Goal: Task Accomplishment & Management: Manage account settings

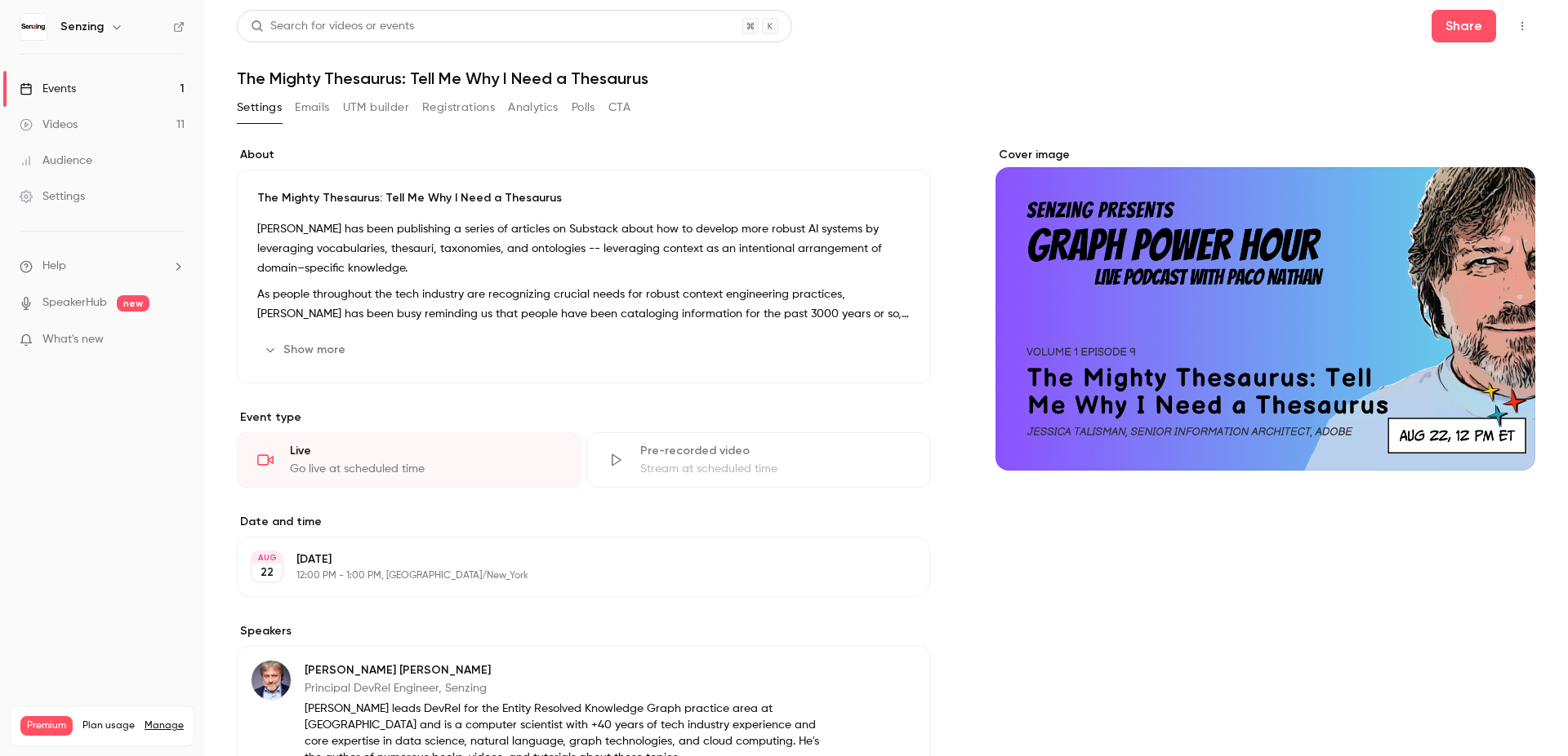
click at [115, 90] on link "Events 1" at bounding box center [102, 88] width 204 height 36
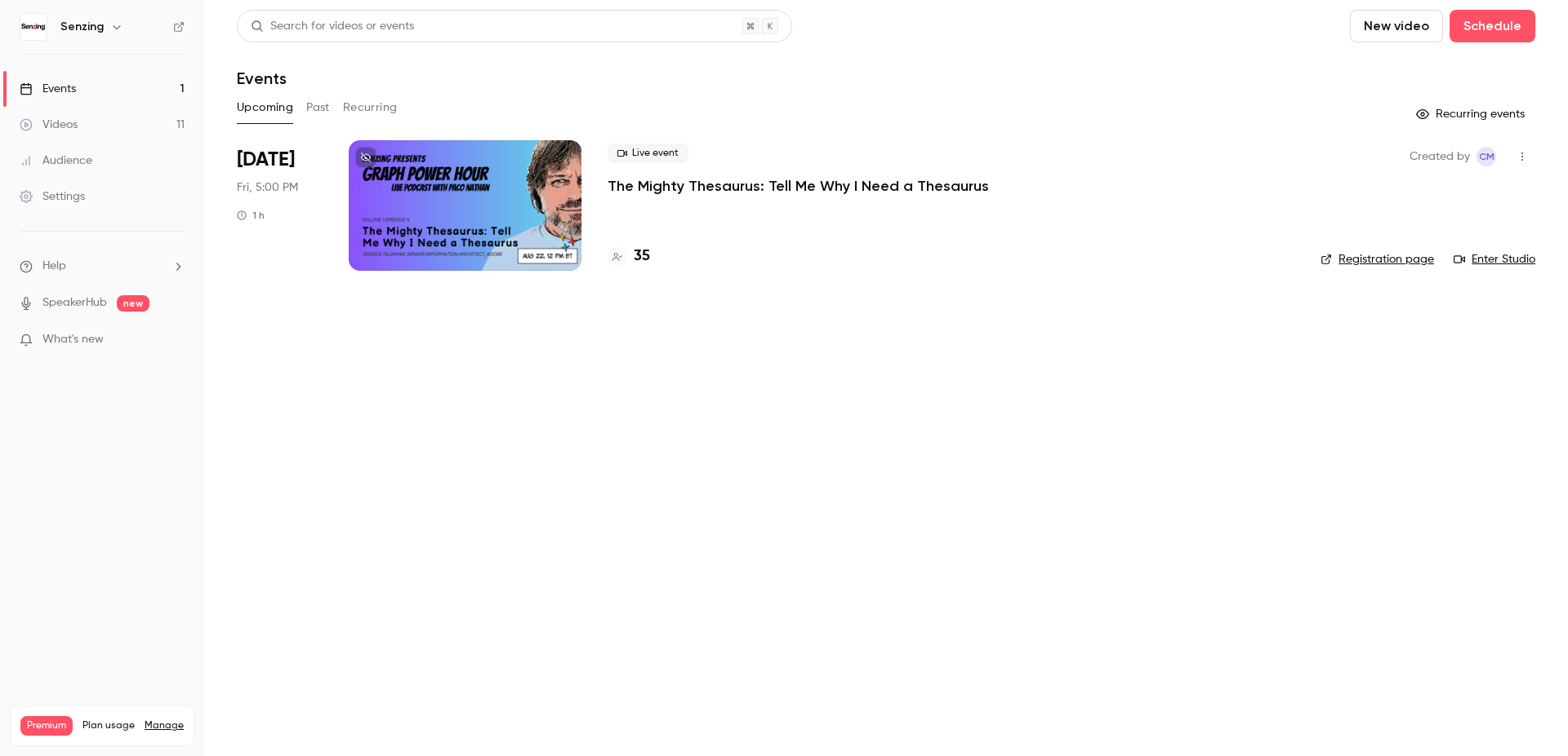
click at [78, 214] on link "Settings" at bounding box center [102, 196] width 204 height 36
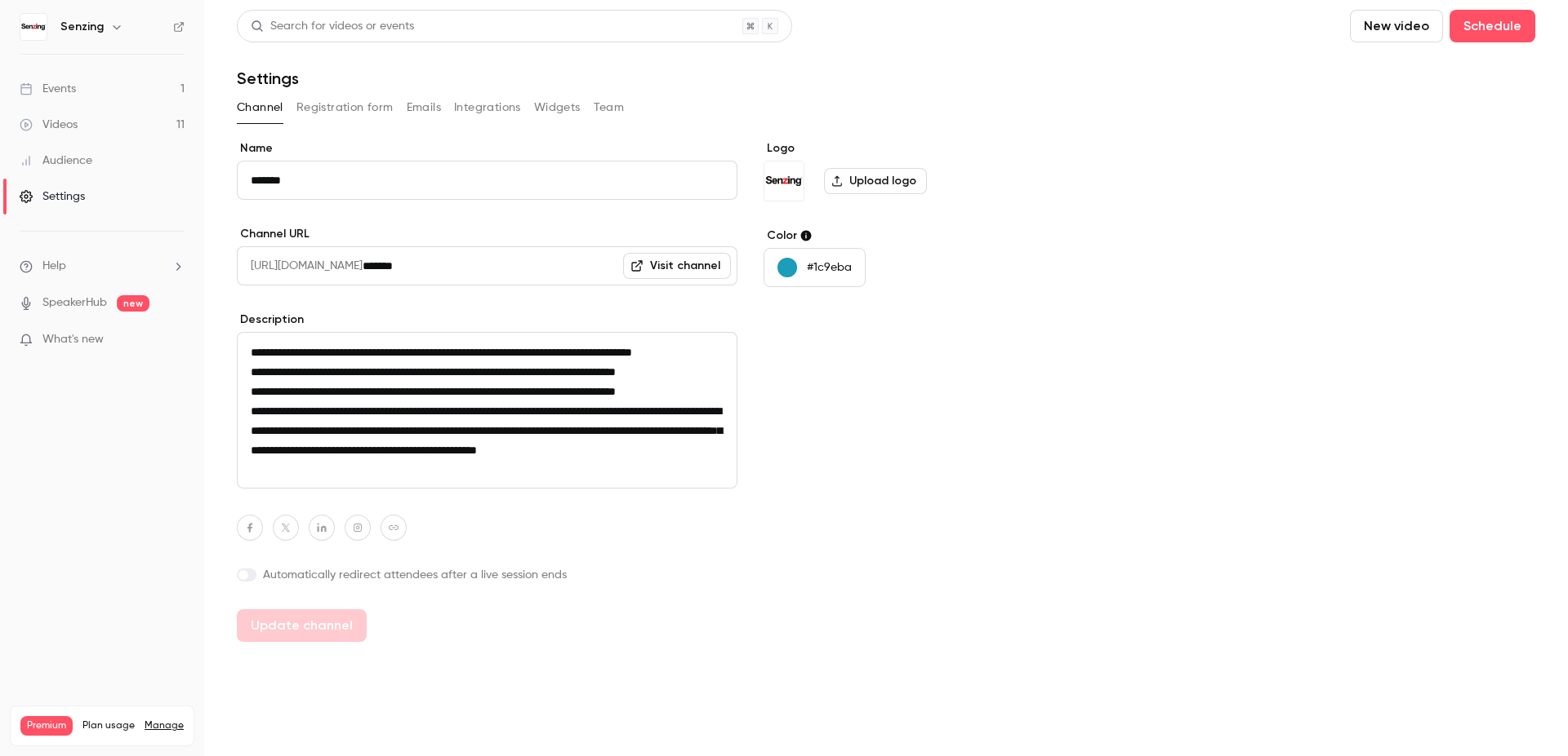
click at [344, 109] on button "Registration form" at bounding box center [345, 107] width 97 height 27
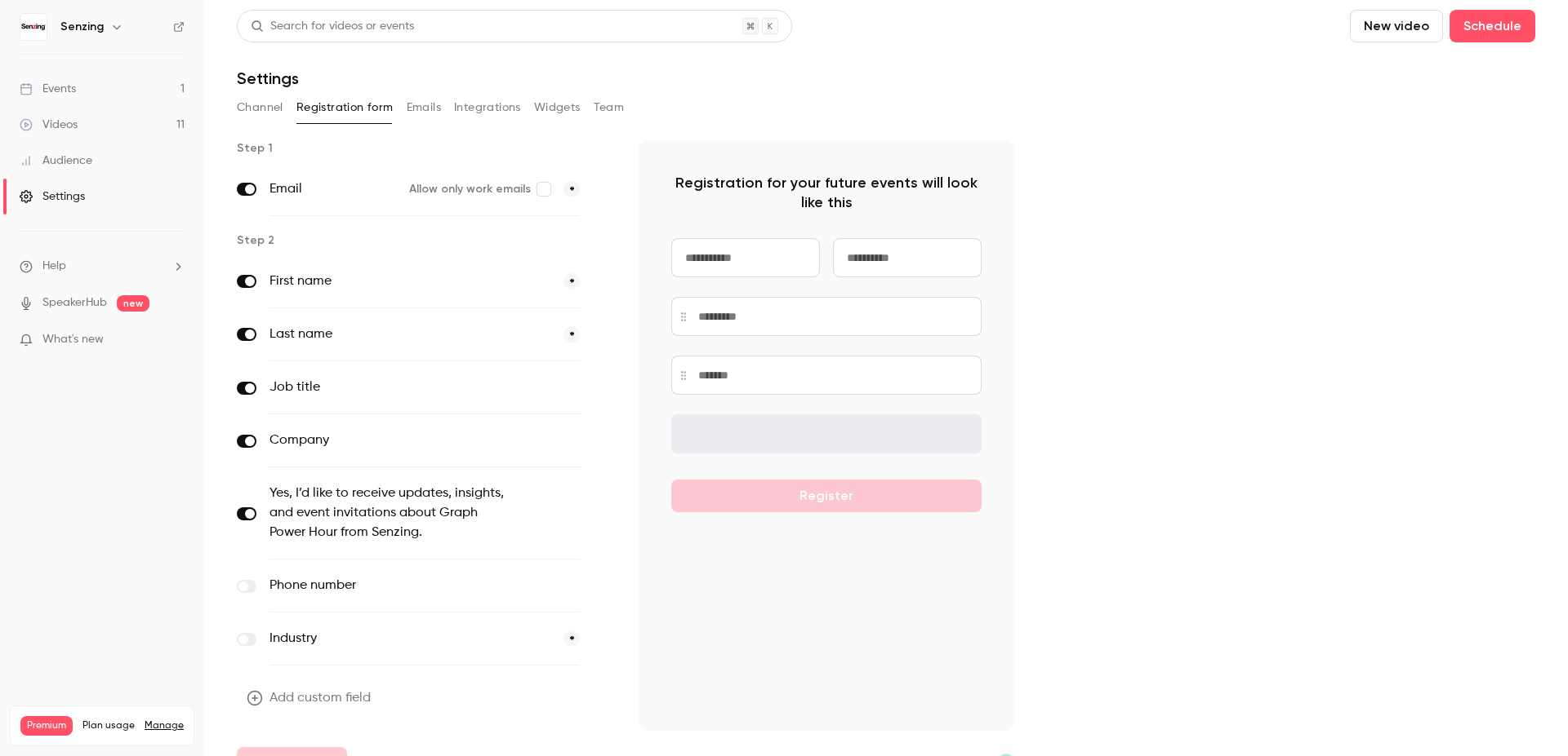
click at [786, 442] on p "Yes, I’d like to receive updates, insights, and event invitations about Graph P…" at bounding box center [852, 434] width 256 height 17
click at [609, 513] on button "button" at bounding box center [602, 514] width 20 height 20
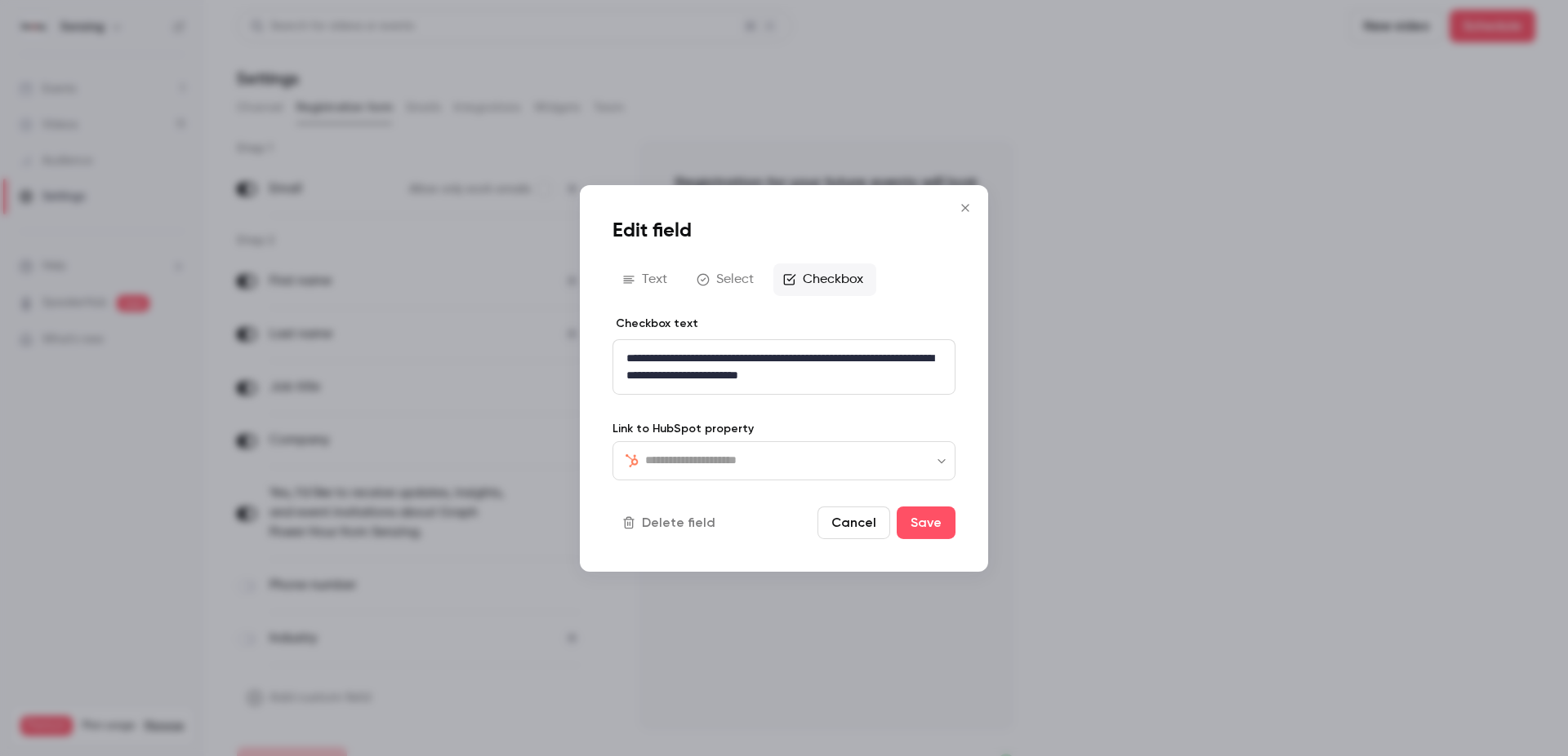
type input "**********"
click at [964, 212] on icon "Close" at bounding box center [965, 206] width 20 height 13
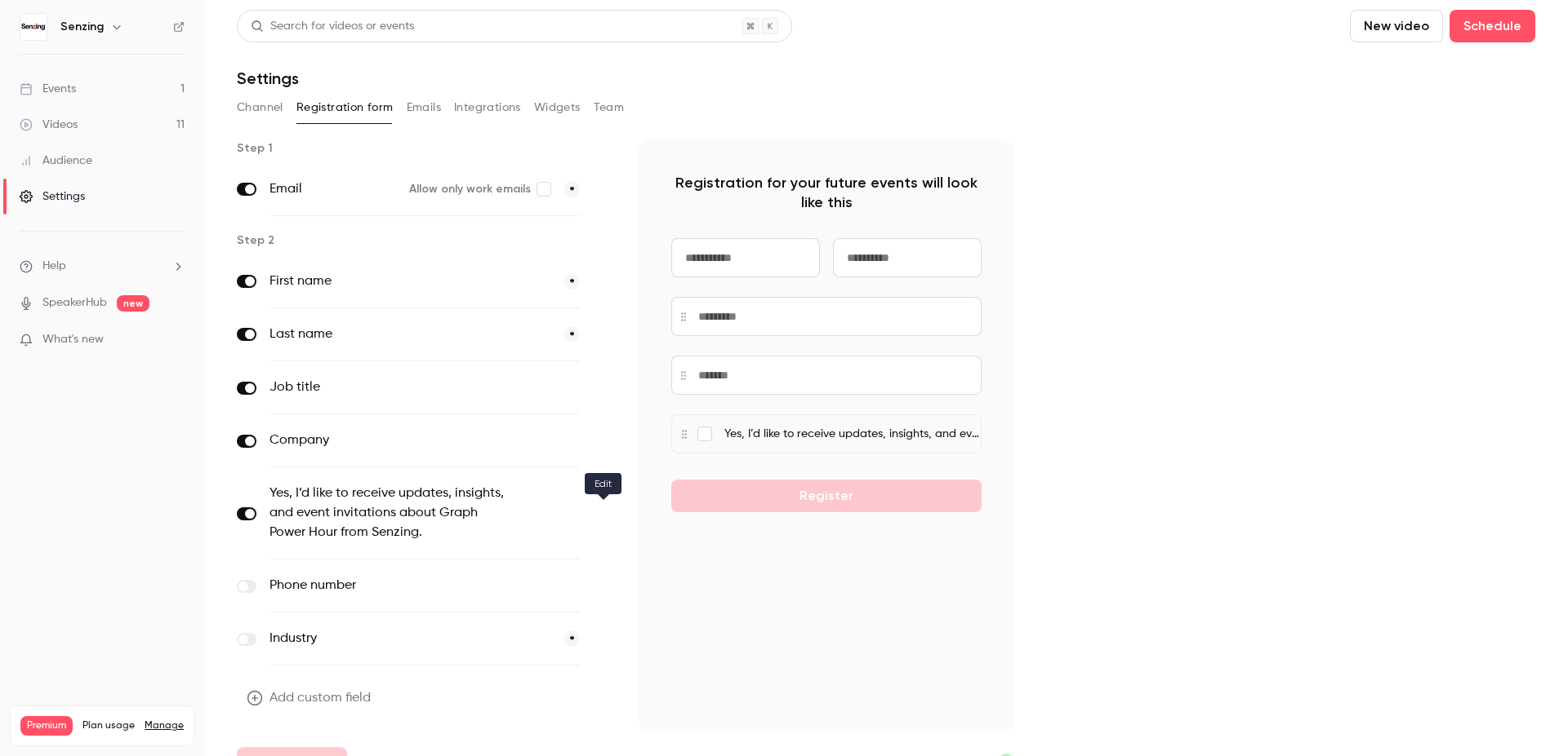
click at [601, 519] on button "button" at bounding box center [602, 514] width 20 height 20
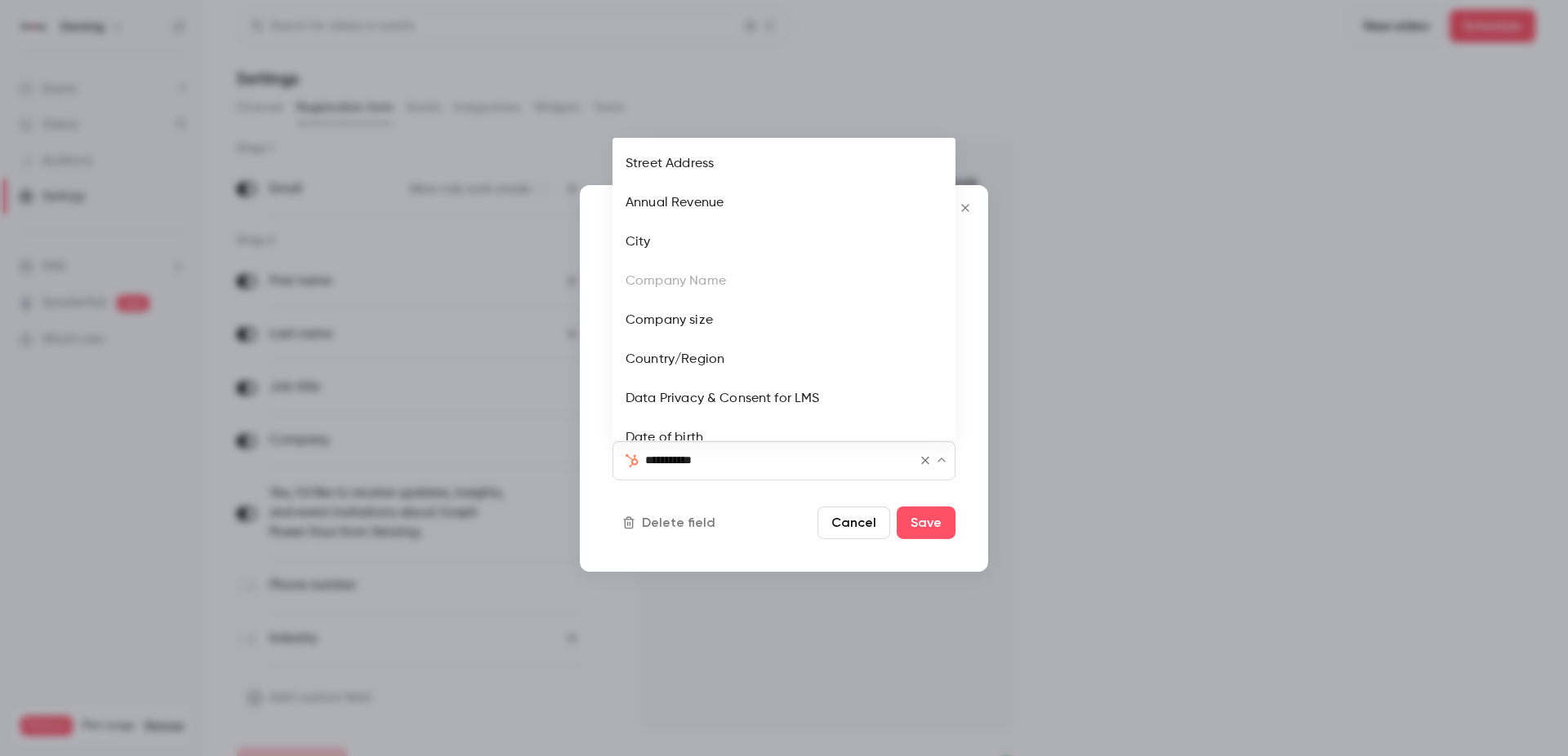
click at [795, 465] on input "**********" at bounding box center [774, 460] width 257 height 20
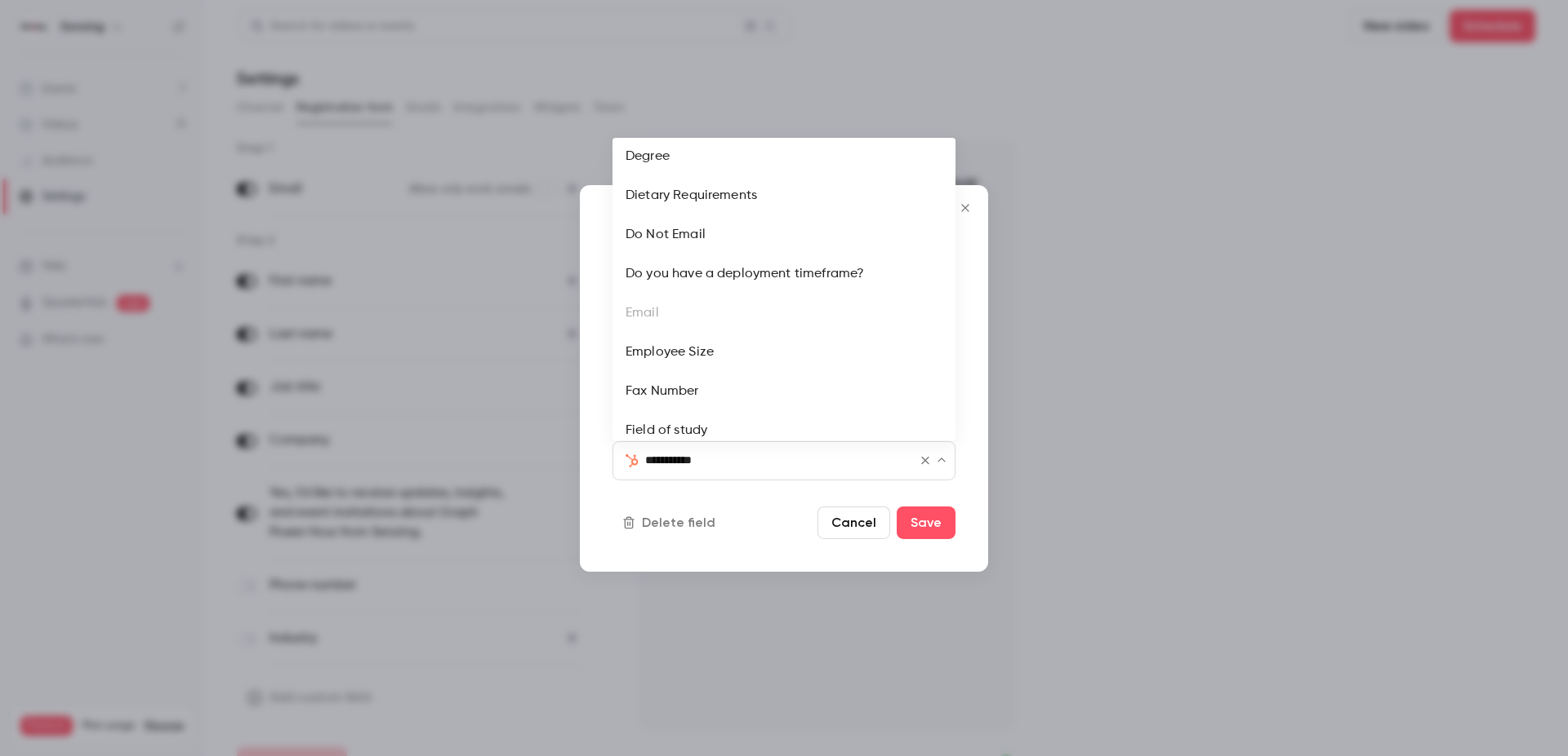
scroll to position [71, 0]
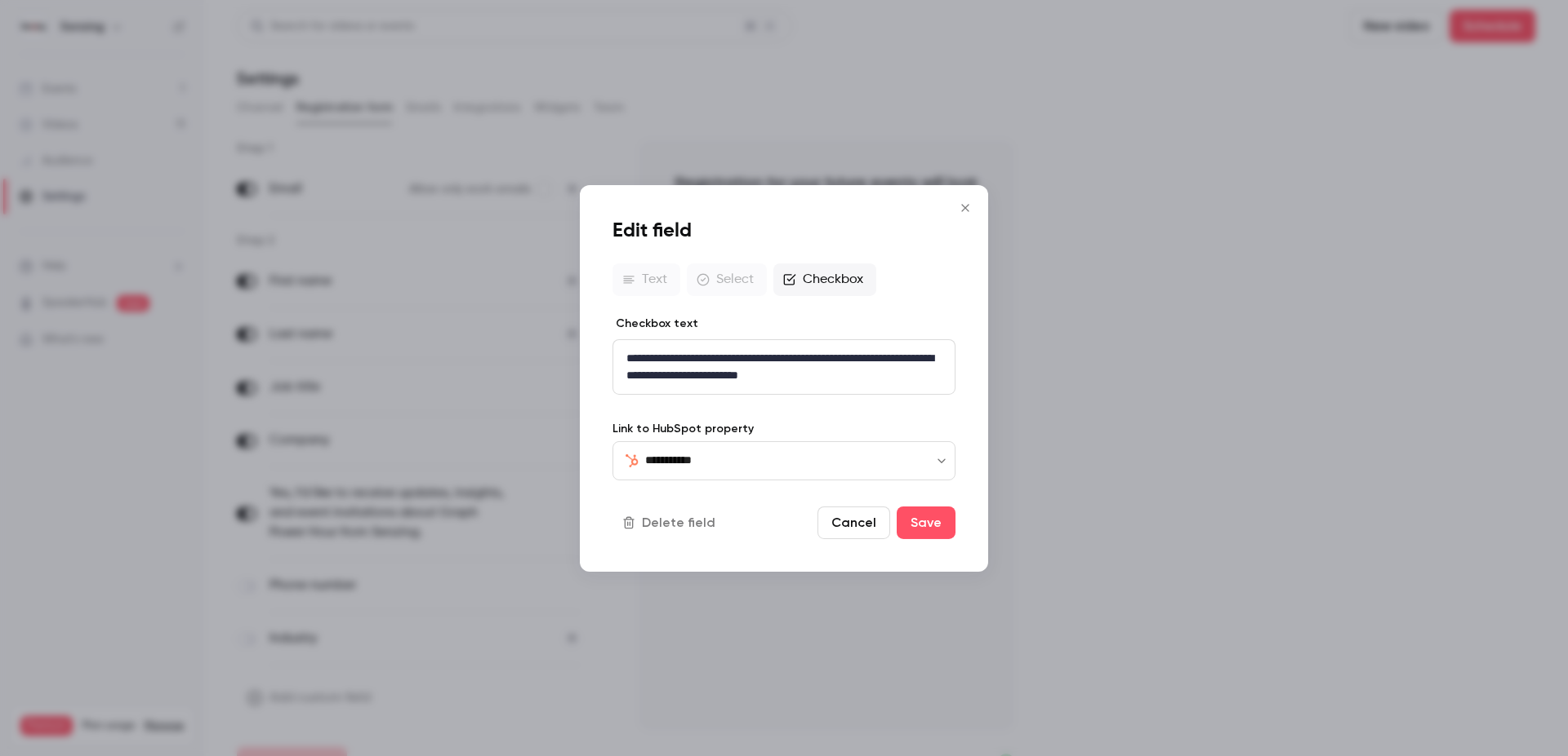
click at [1071, 331] on div at bounding box center [784, 378] width 1568 height 756
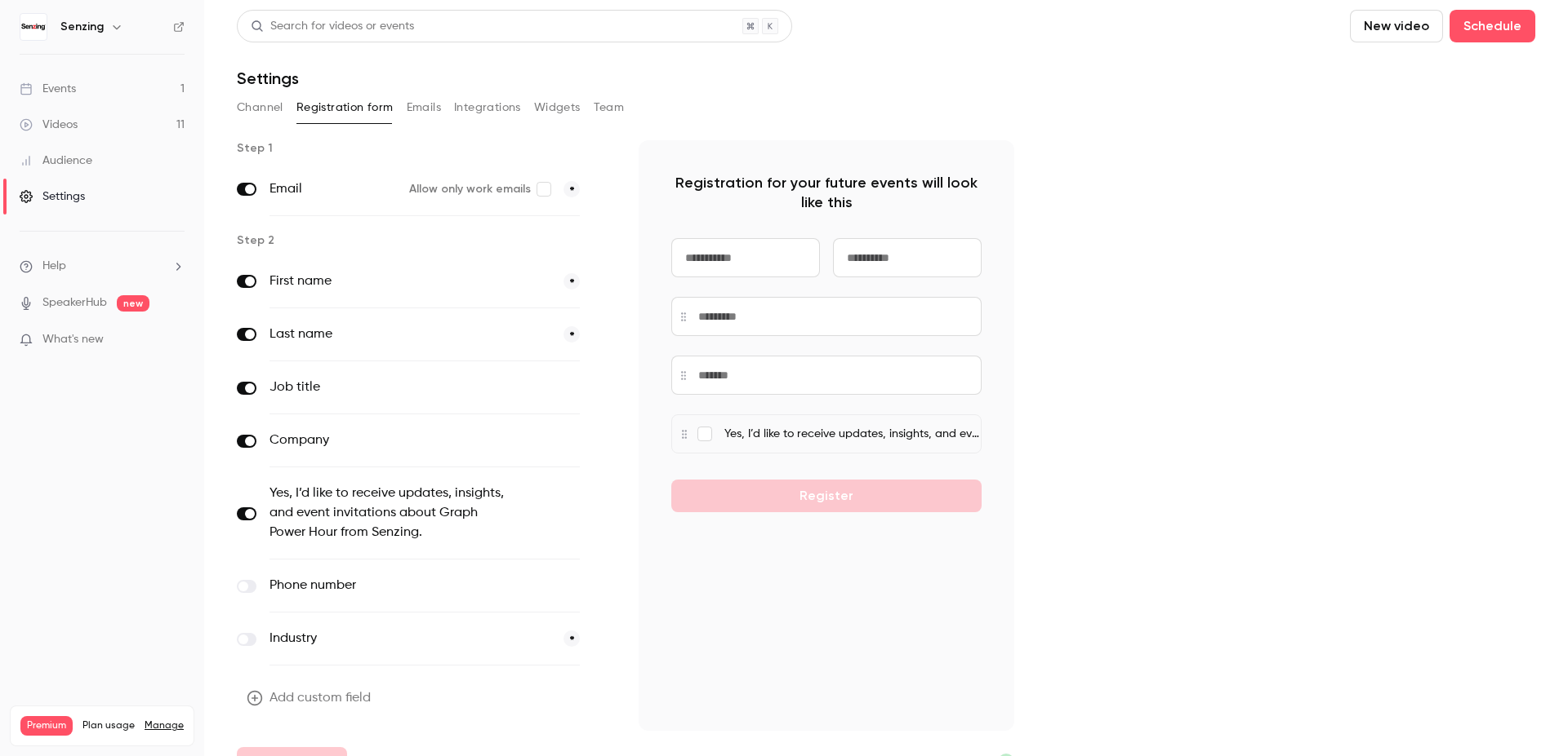
click at [945, 437] on p "Yes, I’d like to receive updates, insights, and event invitations about Graph P…" at bounding box center [852, 434] width 256 height 17
click at [527, 530] on div "Yes, I’d like to receive updates, insights, and event invitations about Graph P…" at bounding box center [424, 513] width 310 height 92
click at [704, 432] on div "Yes, I’d like to receive updates, insights, and event invitations about Graph P…" at bounding box center [826, 376] width 310 height 157
click at [604, 516] on icon "button" at bounding box center [602, 514] width 10 height 10
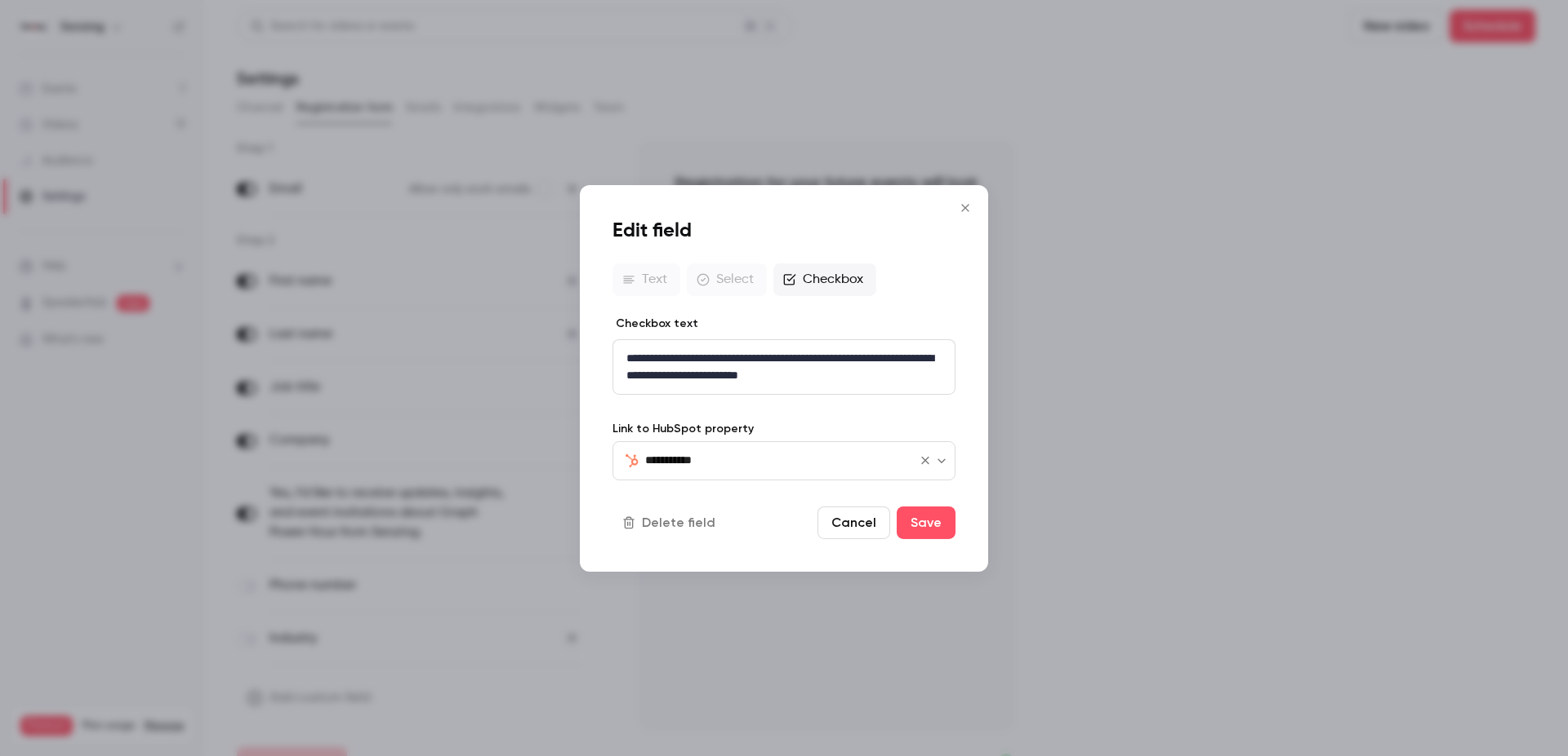
click at [747, 471] on div "**********" at bounding box center [783, 460] width 343 height 39
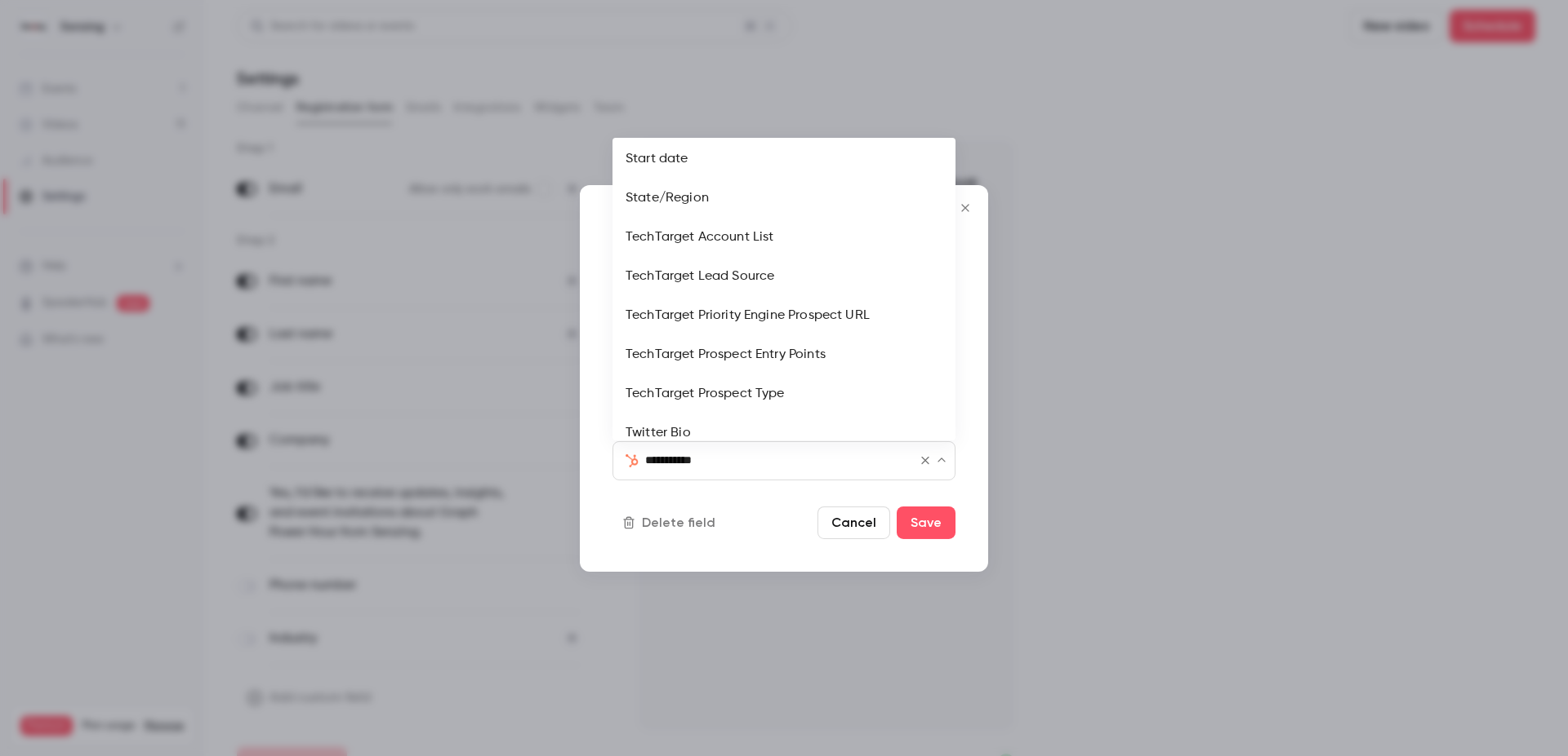
scroll to position [2922, 0]
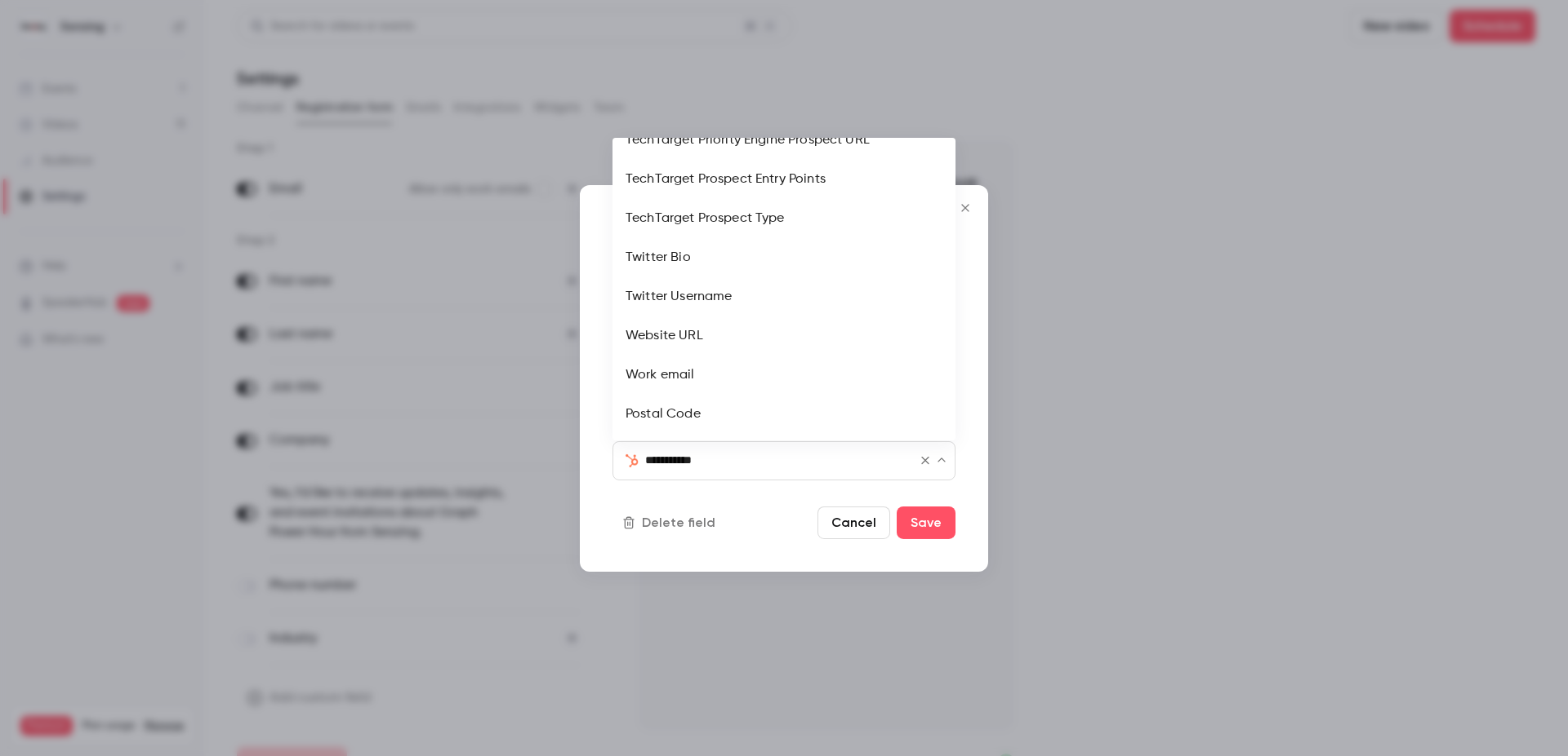
click at [1069, 301] on div at bounding box center [784, 378] width 1568 height 756
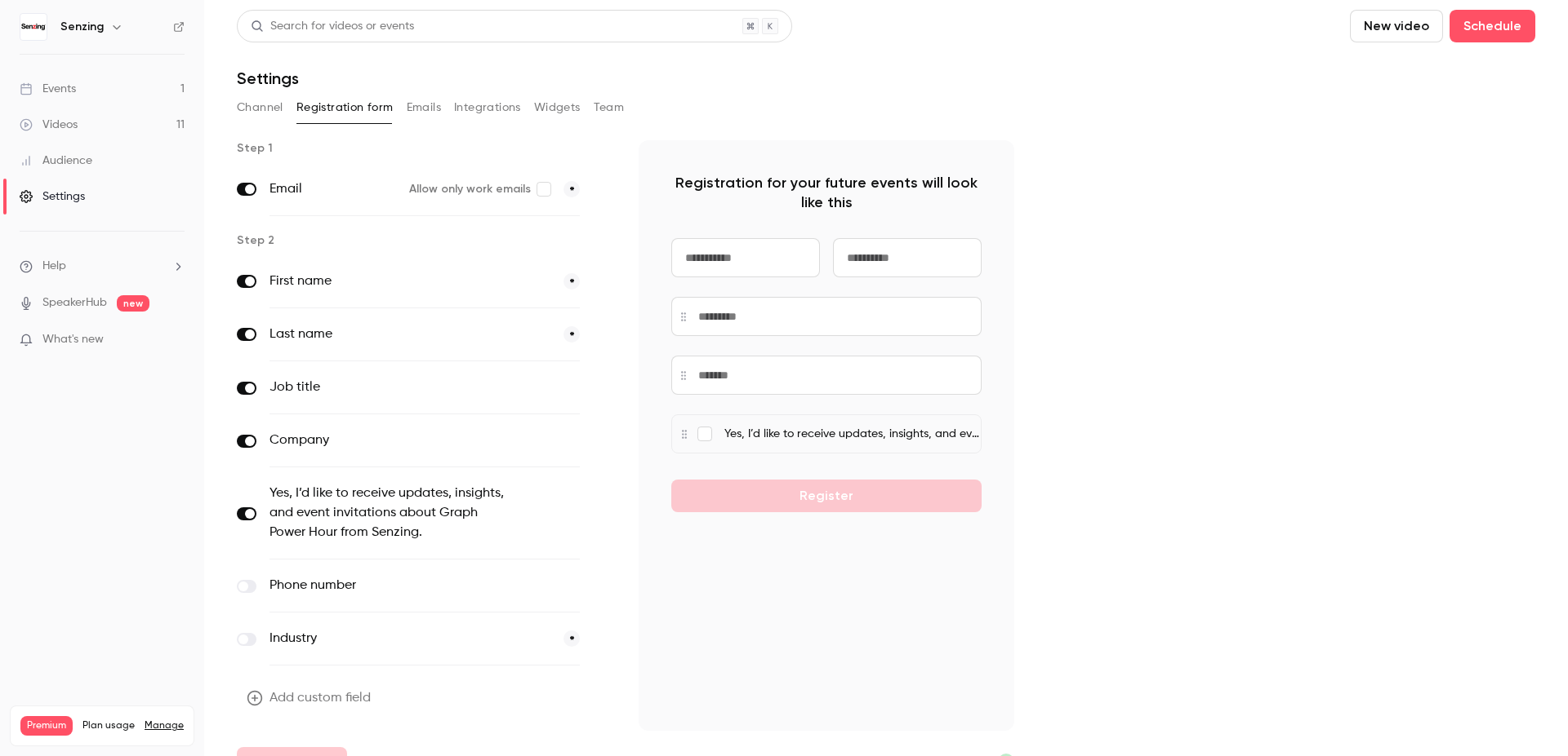
click at [82, 160] on div "Audience" at bounding box center [56, 160] width 73 height 17
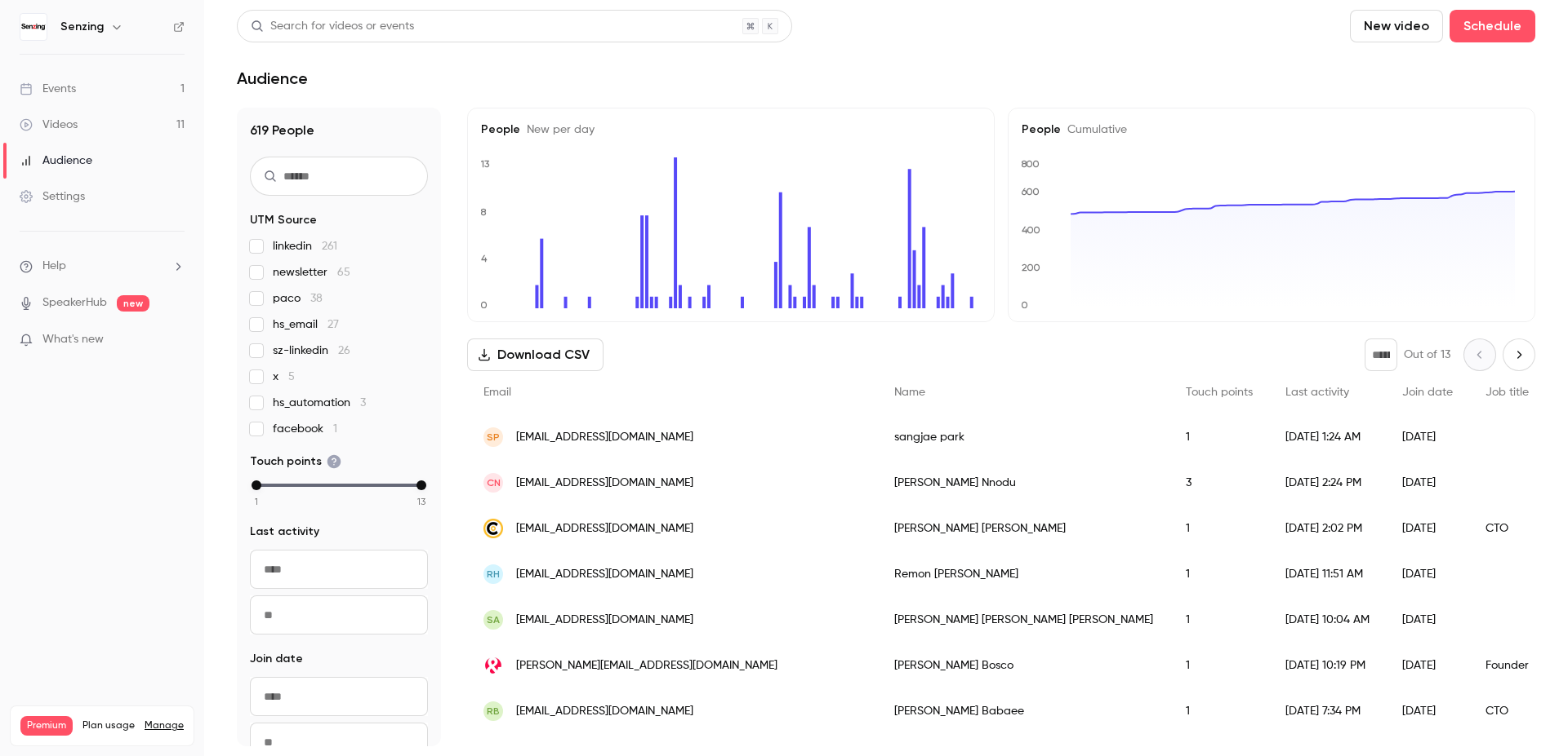
click at [330, 181] on input "text" at bounding box center [338, 177] width 178 height 39
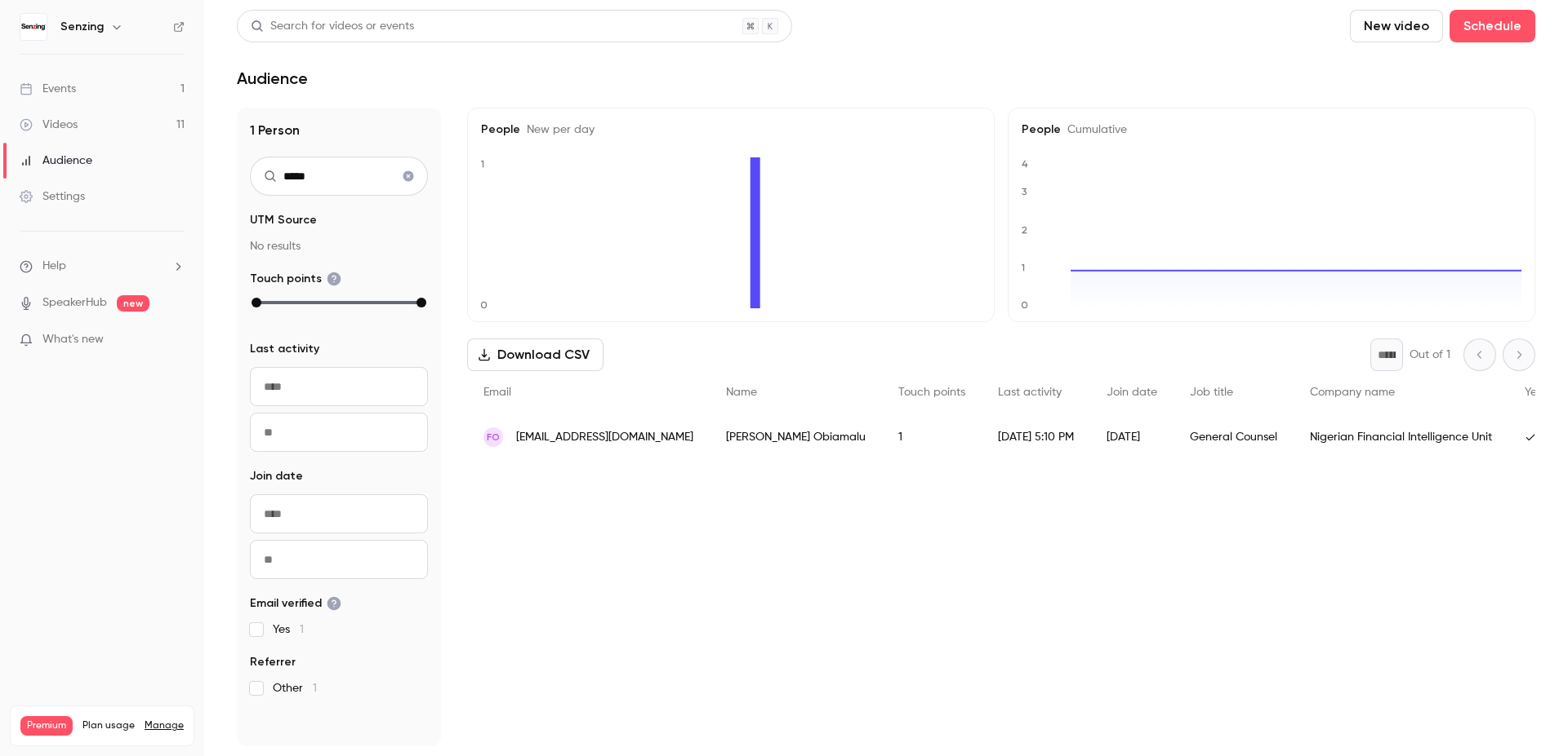
click at [981, 443] on div "[DATE] 5:10 PM" at bounding box center [1036, 437] width 109 height 46
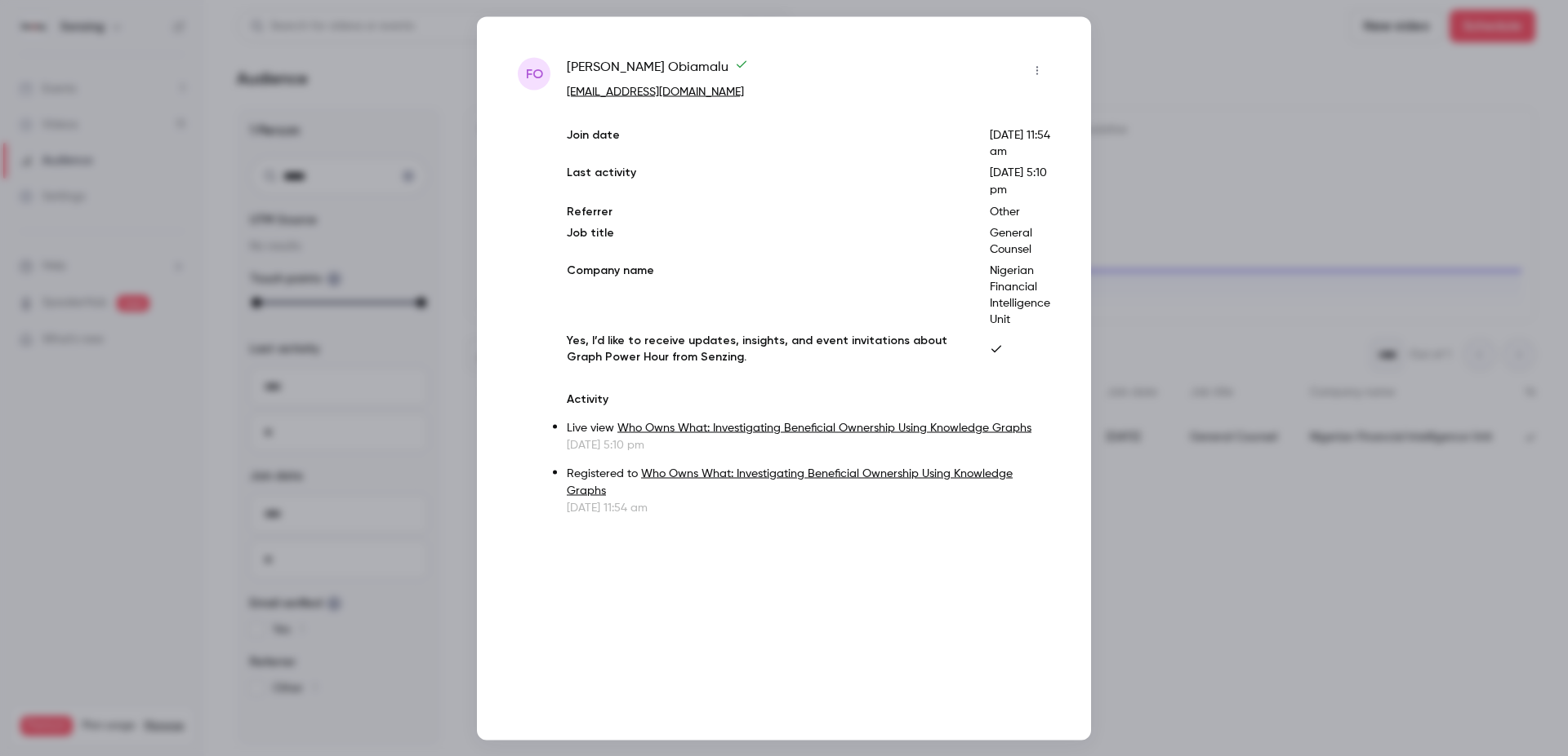
click at [1172, 628] on div at bounding box center [784, 378] width 1568 height 756
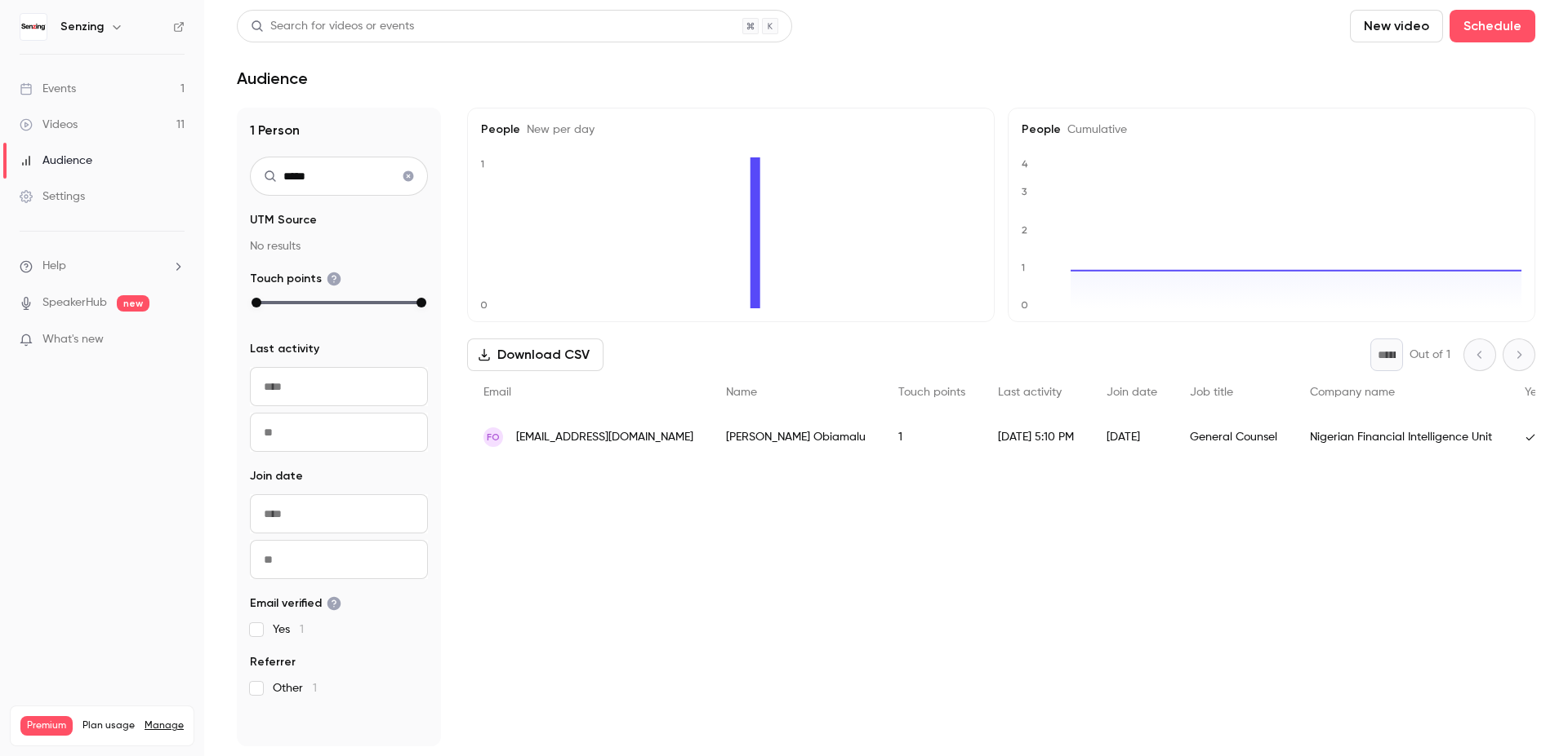
drag, startPoint x: 330, startPoint y: 181, endPoint x: 250, endPoint y: 160, distance: 82.7
click at [250, 160] on input "*****" at bounding box center [338, 177] width 178 height 39
click at [1045, 437] on div "[DATE] 10:19 PM" at bounding box center [1101, 437] width 113 height 46
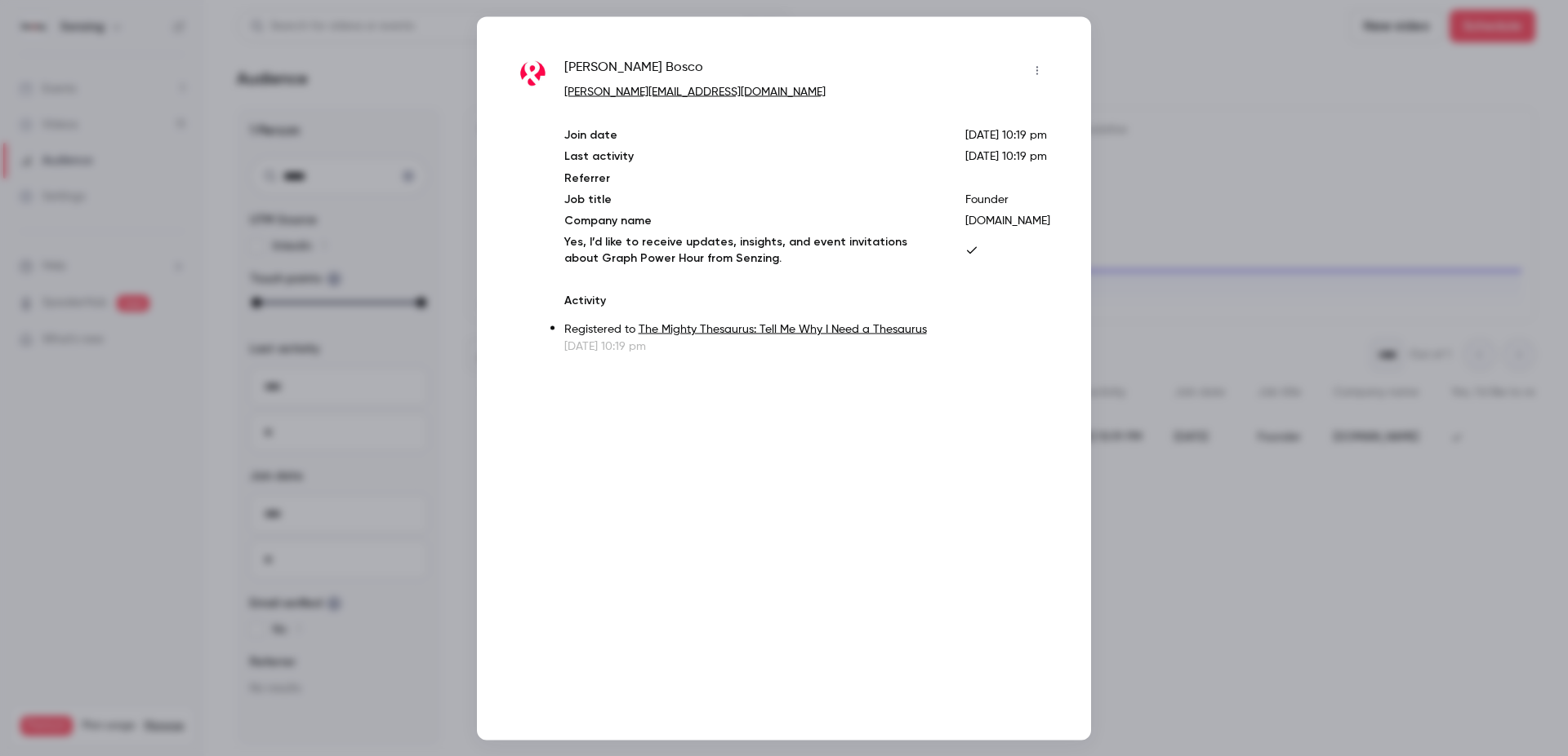
click at [1207, 540] on div at bounding box center [784, 378] width 1568 height 756
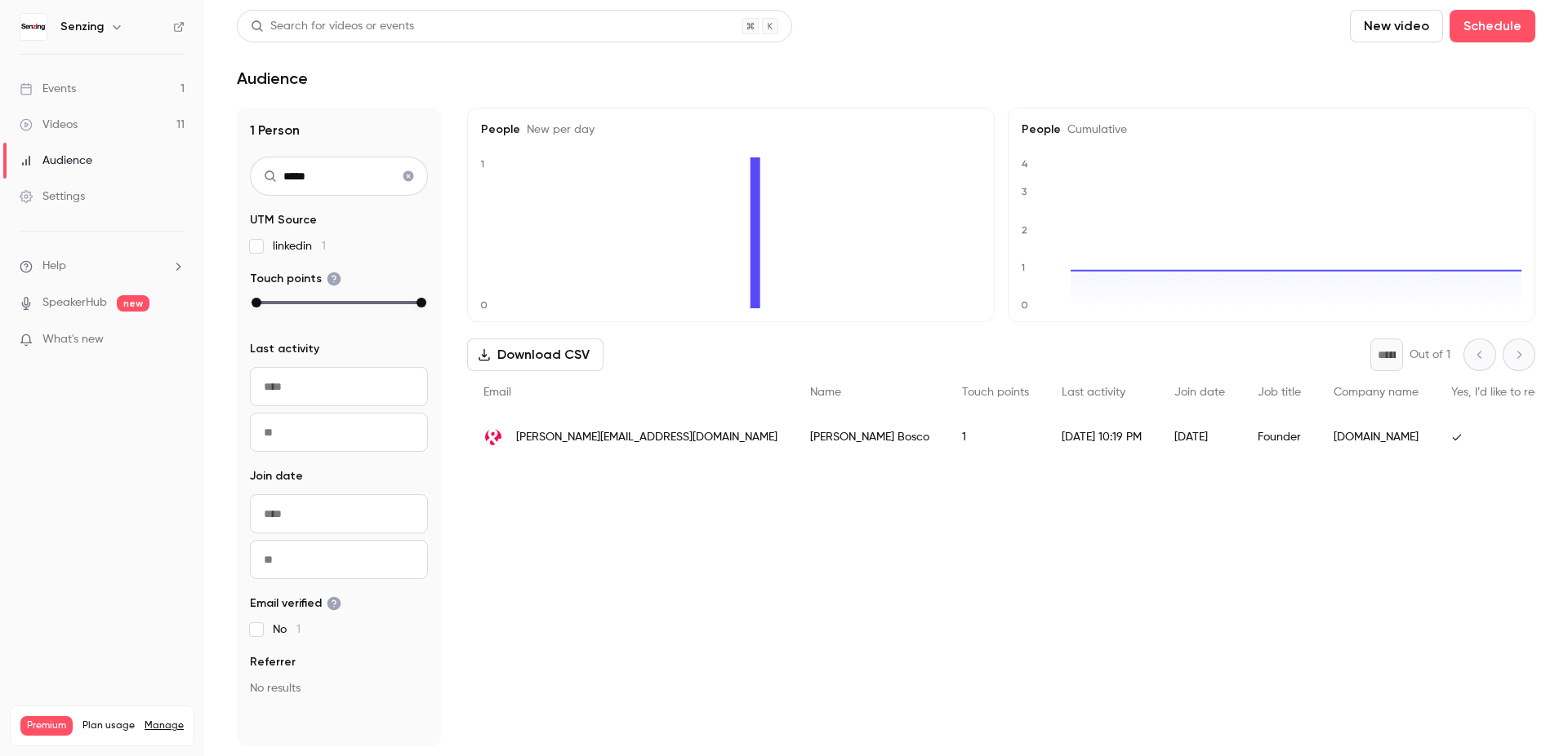
drag, startPoint x: 331, startPoint y: 167, endPoint x: 224, endPoint y: 173, distance: 107.2
click at [250, 173] on input "*****" at bounding box center [338, 177] width 178 height 39
type input "****"
click at [888, 444] on div "[DATE] 5:00 PM" at bounding box center [944, 437] width 112 height 46
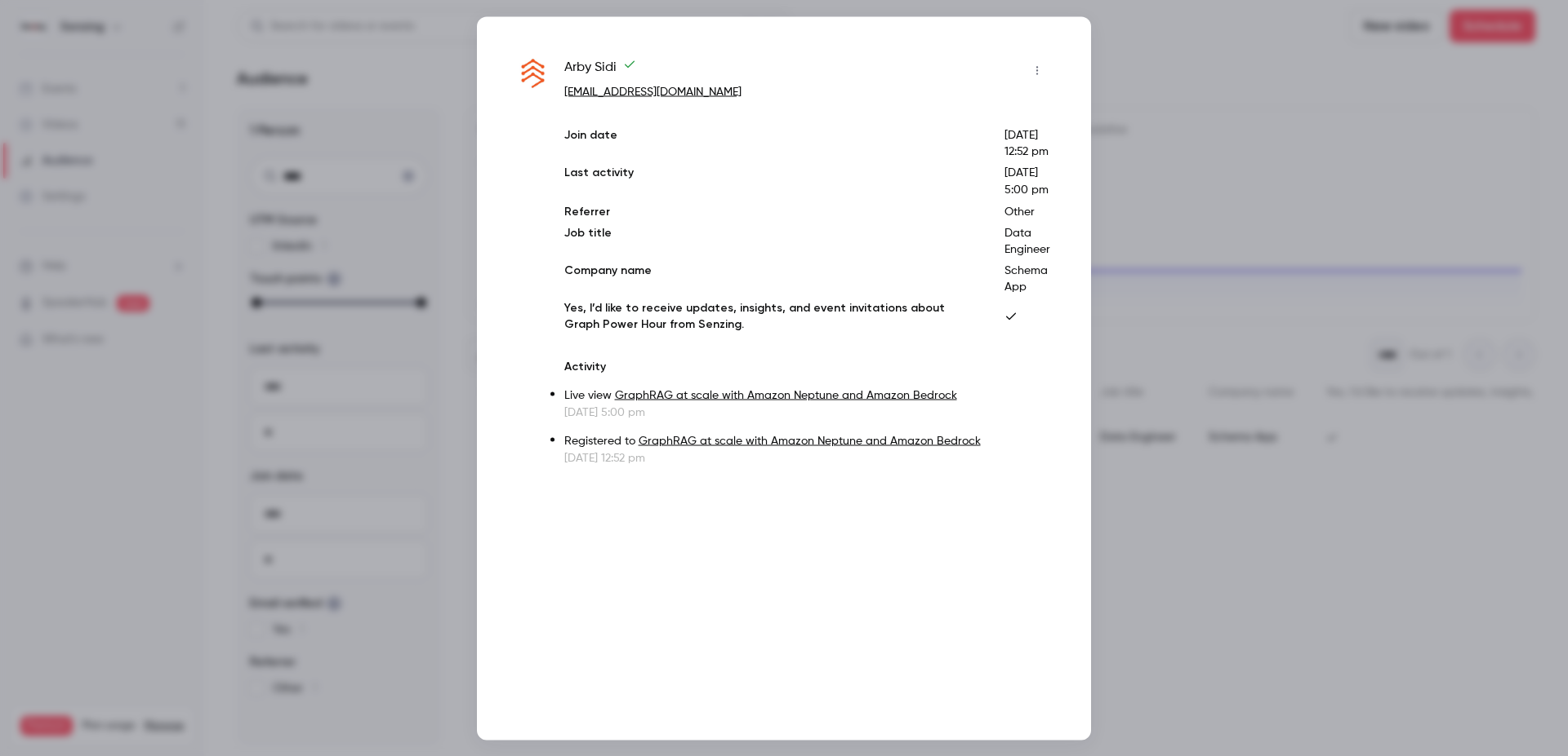
click at [1270, 514] on div at bounding box center [784, 378] width 1568 height 756
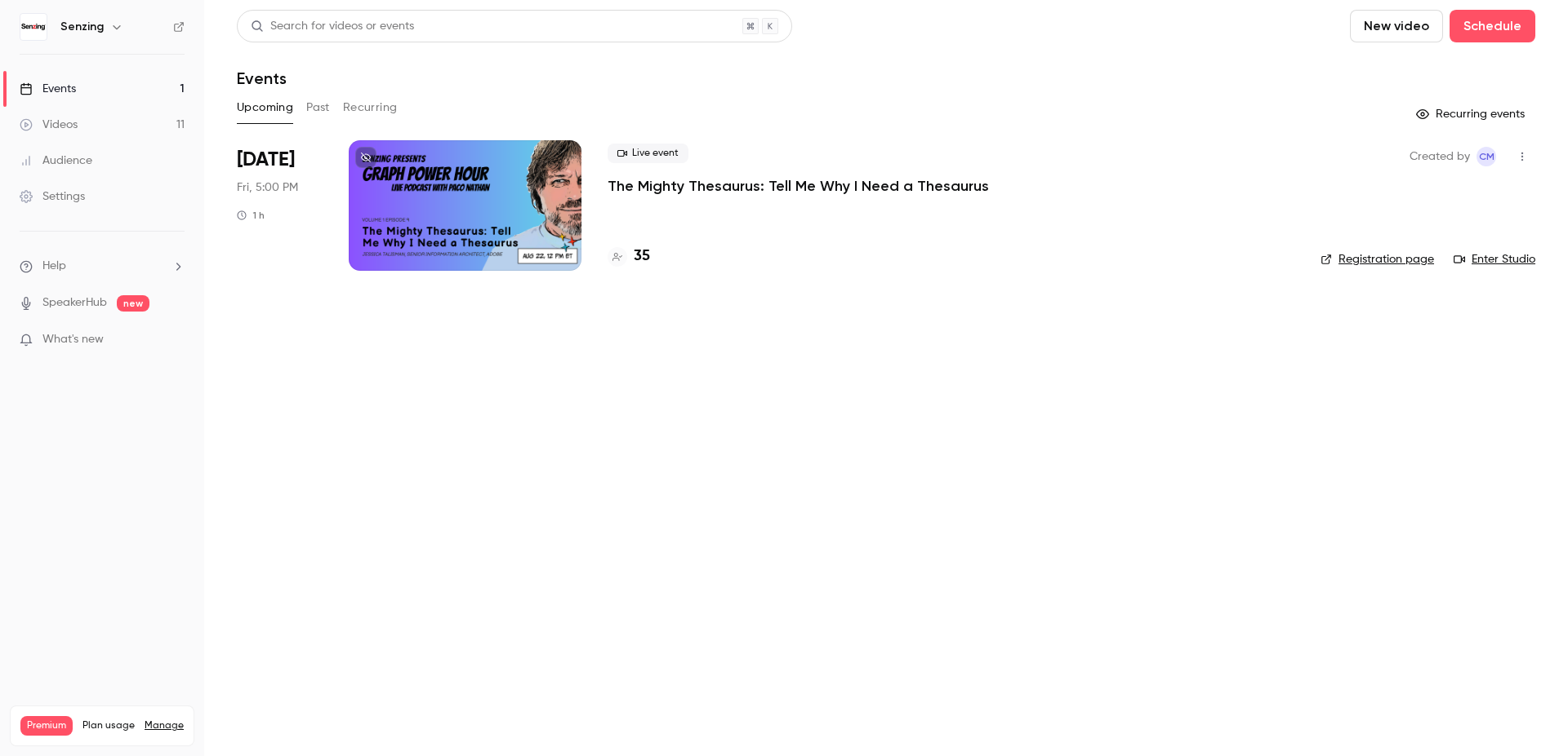
click at [80, 200] on div "Settings" at bounding box center [52, 196] width 65 height 17
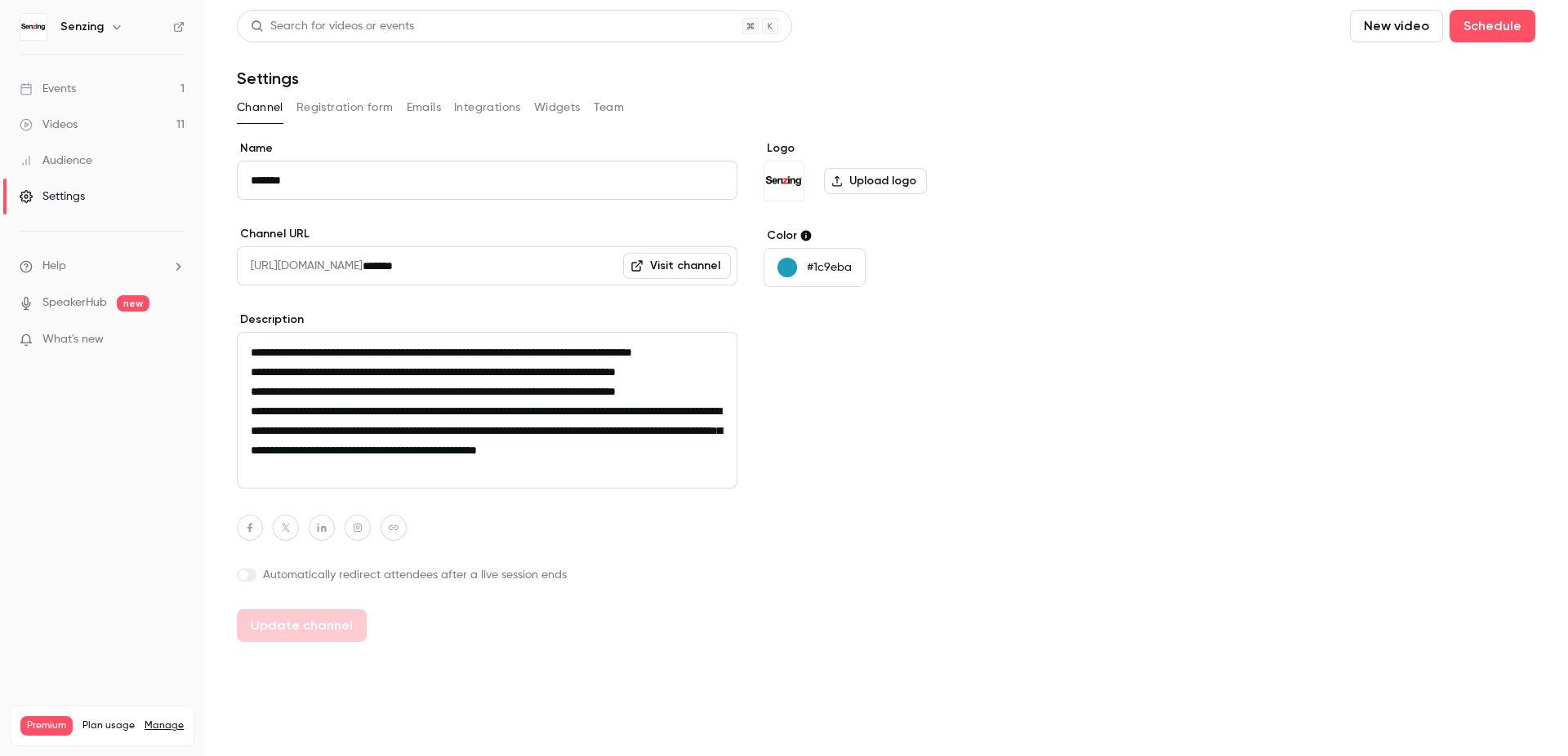
click at [383, 107] on button "Registration form" at bounding box center [345, 107] width 97 height 27
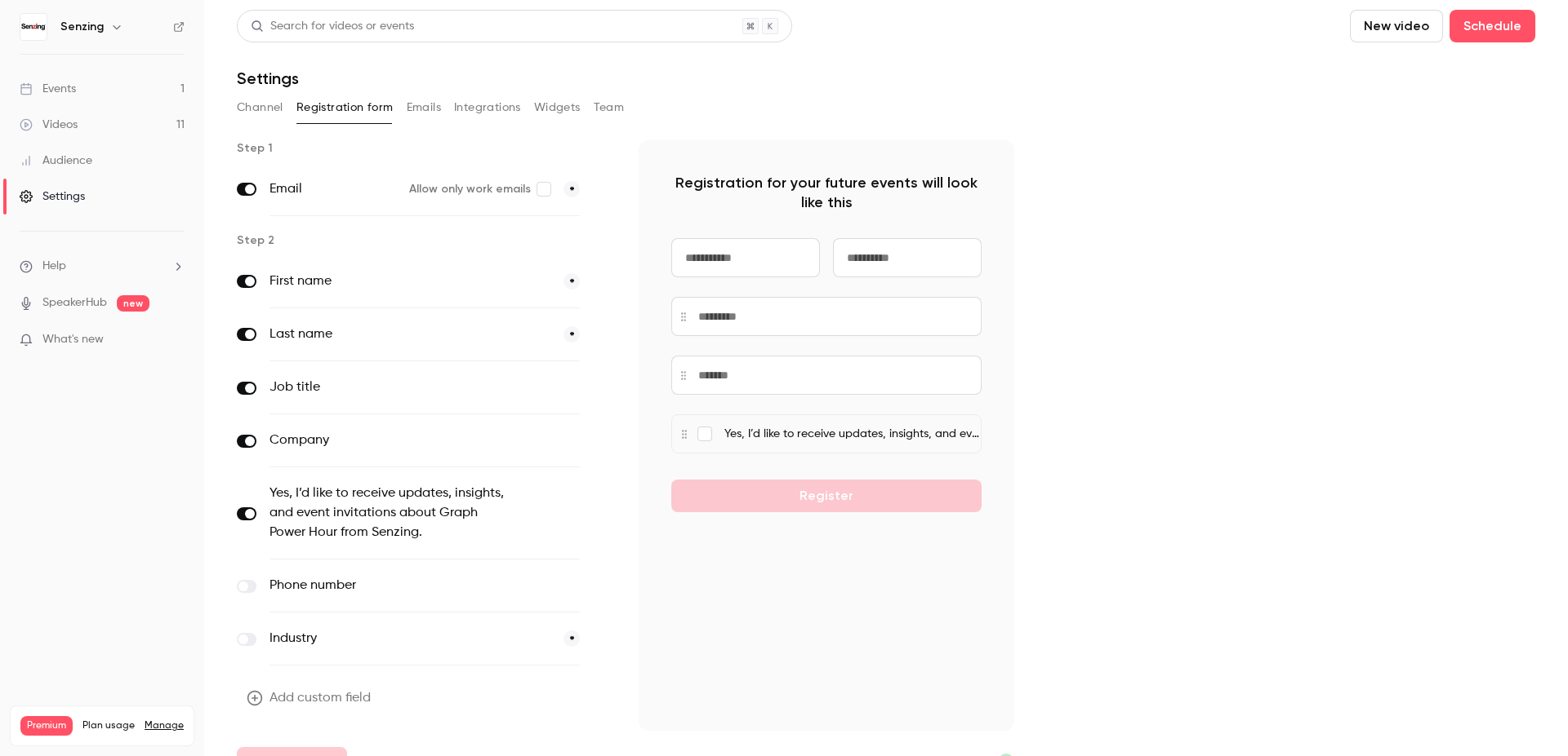
click at [56, 93] on div "Events" at bounding box center [47, 88] width 56 height 17
